Goal: Information Seeking & Learning: Find contact information

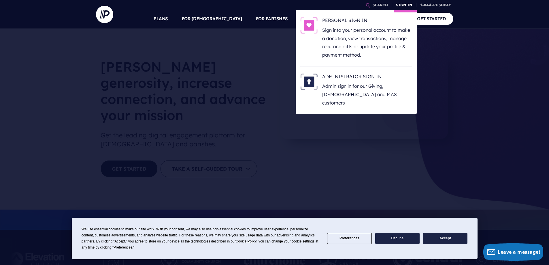
click at [407, 5] on link "SIGN IN" at bounding box center [404, 5] width 21 height 10
click at [359, 76] on h6 "ADMINISTRATOR SIGN IN" at bounding box center [367, 77] width 90 height 9
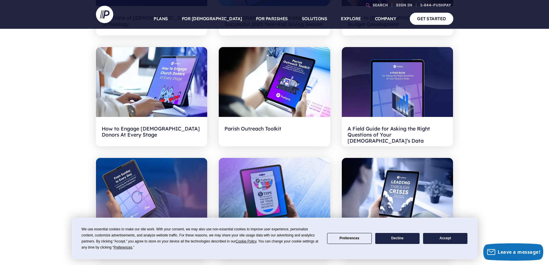
scroll to position [288, 0]
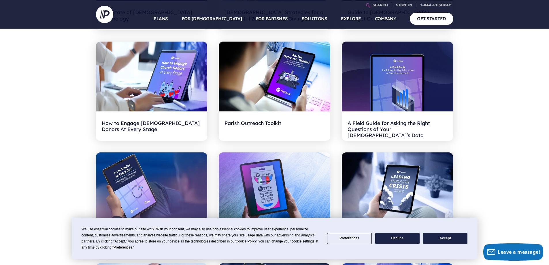
click at [456, 238] on button "Accept" at bounding box center [445, 238] width 44 height 11
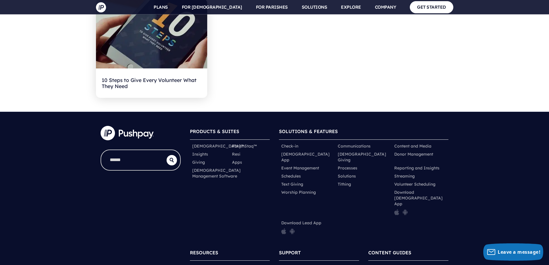
scroll to position [2592, 0]
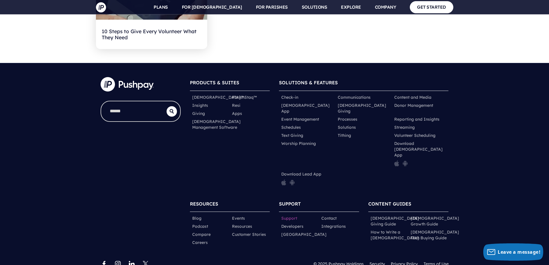
click at [288, 215] on link "Support" at bounding box center [289, 218] width 16 height 6
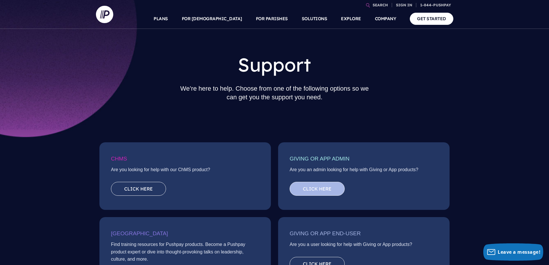
click at [323, 188] on link "Click here" at bounding box center [317, 189] width 55 height 14
